Goal: Register for event/course

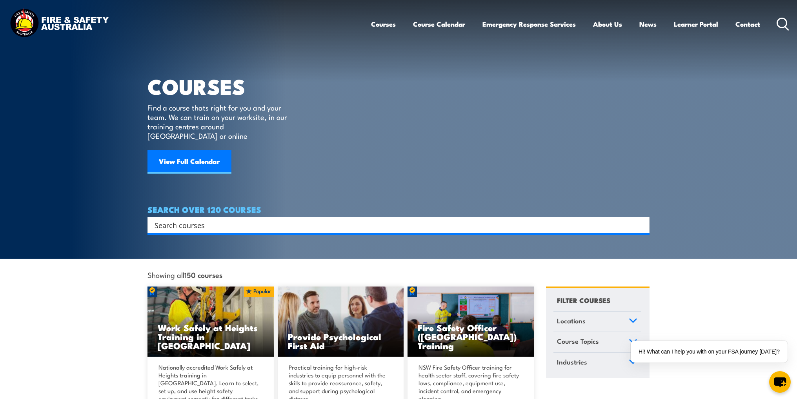
click at [238, 219] on input "Search input" at bounding box center [394, 225] width 478 height 12
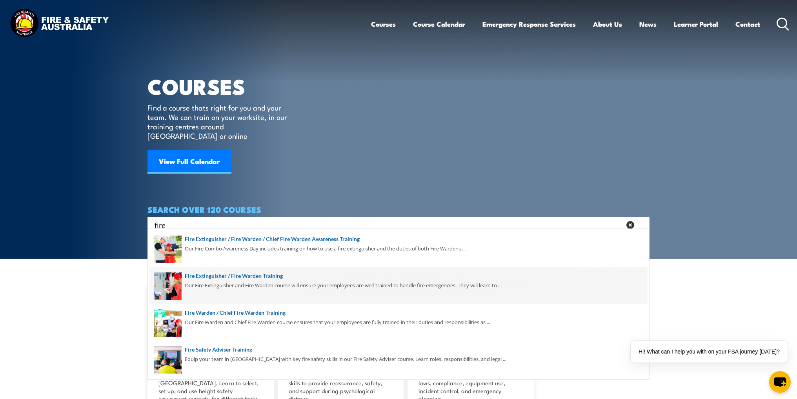
type input "fire"
click at [262, 280] on span at bounding box center [399, 286] width 498 height 37
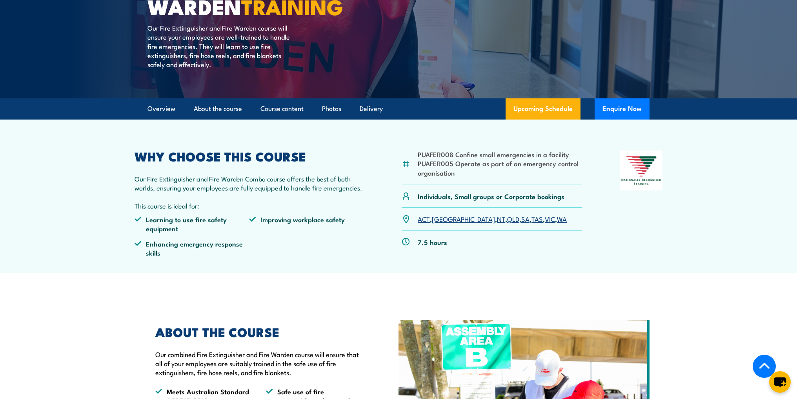
scroll to position [157, 0]
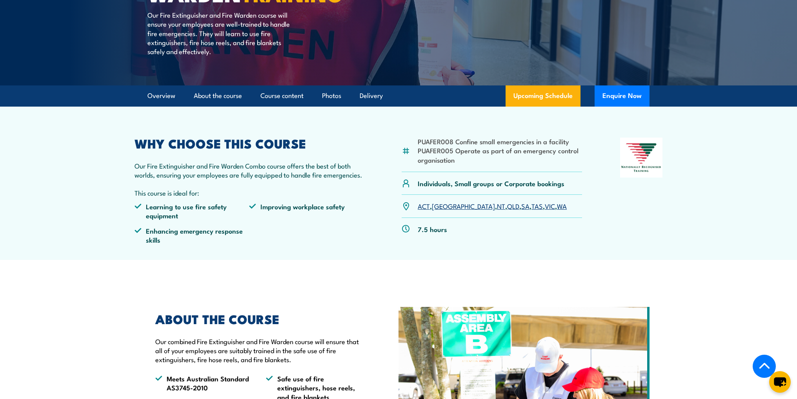
click at [497, 206] on link "NT" at bounding box center [501, 205] width 8 height 9
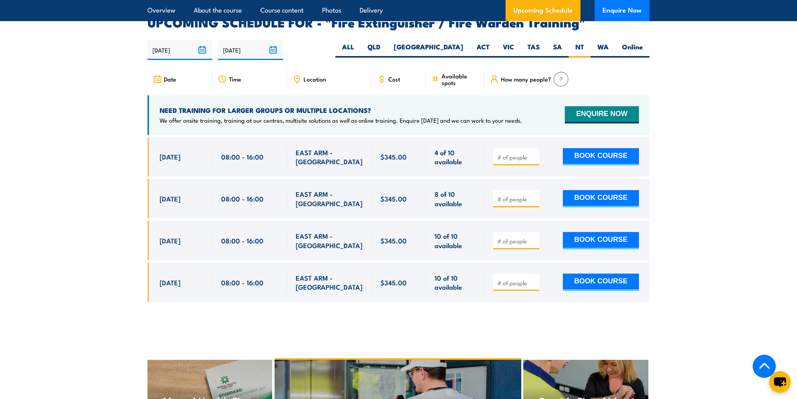
scroll to position [1288, 0]
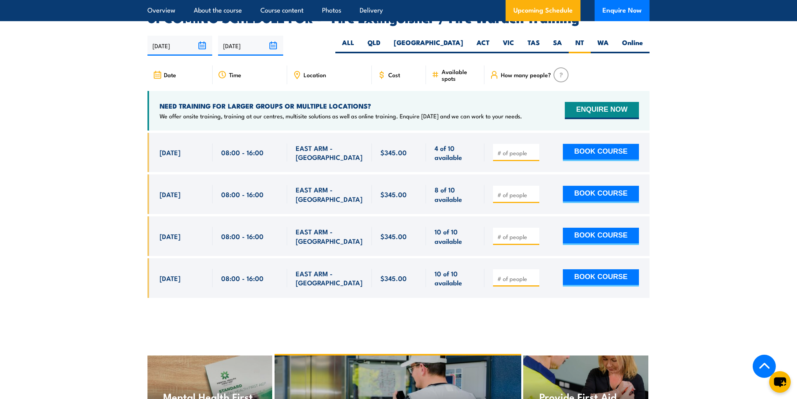
click at [136, 177] on section "UPCOMING SCHEDULE FOR - "Fire Extinguisher / Fire Warden Training" 06/10/2025 0…" at bounding box center [398, 161] width 797 height 298
